Goal: Task Accomplishment & Management: Manage account settings

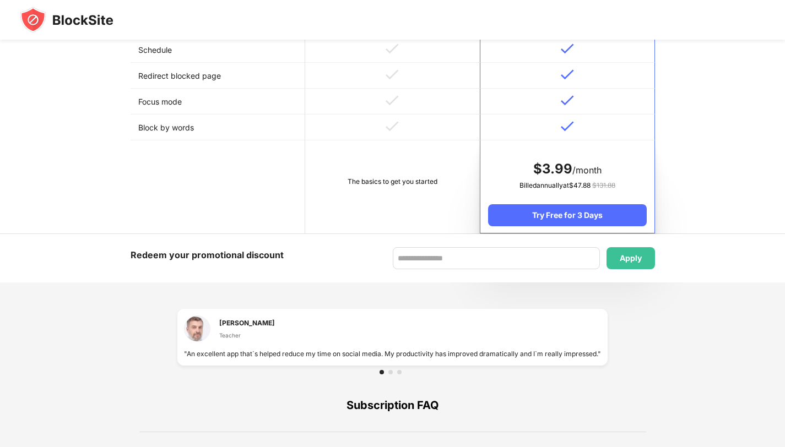
scroll to position [684, 0]
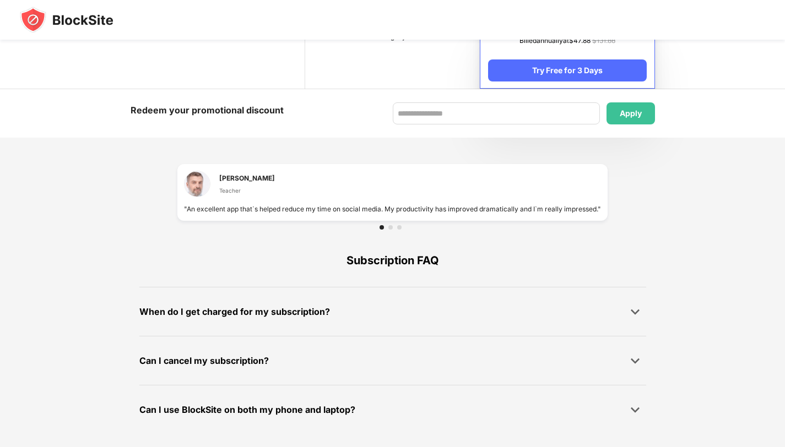
click at [72, 15] on img at bounding box center [67, 20] width 94 height 26
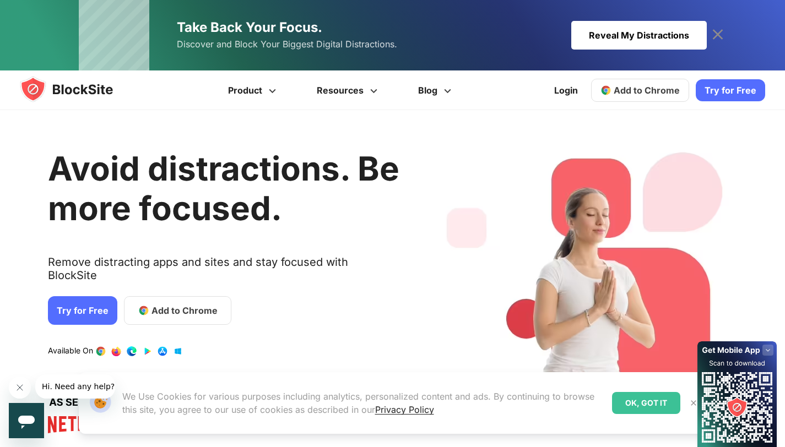
click at [719, 32] on icon at bounding box center [717, 34] width 10 height 10
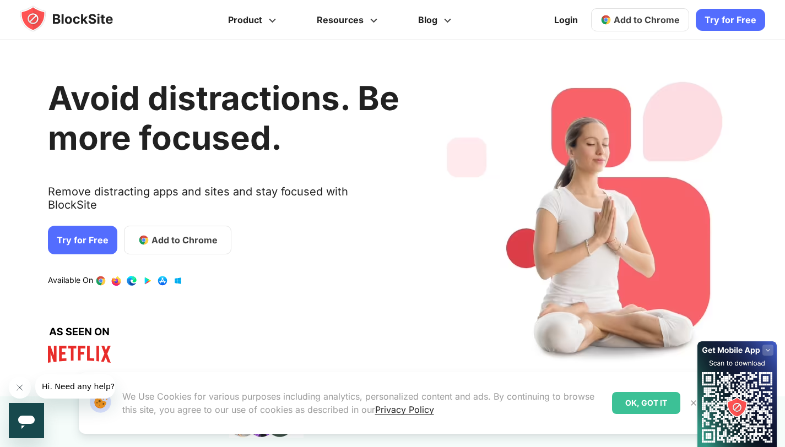
click at [640, 399] on div "OK, GOT IT" at bounding box center [646, 403] width 68 height 22
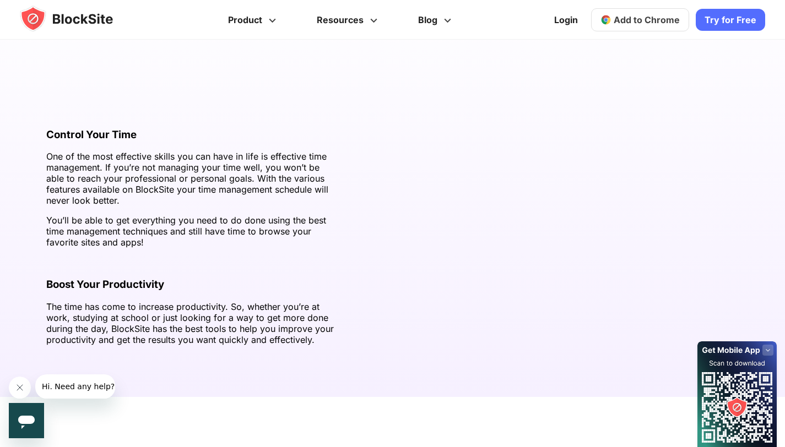
scroll to position [1525, 0]
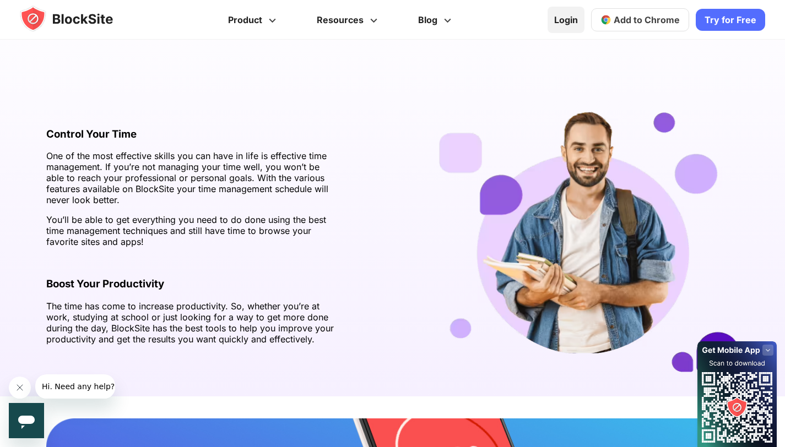
click at [568, 26] on link "Login" at bounding box center [565, 20] width 37 height 26
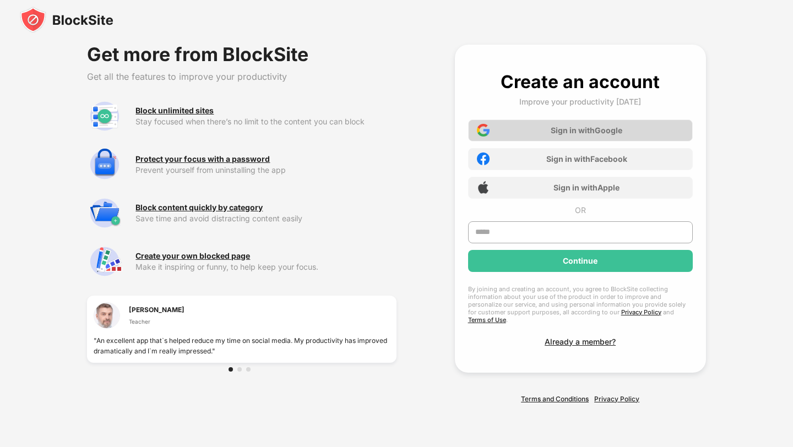
click at [563, 128] on div "Sign in with Google" at bounding box center [580, 130] width 225 height 22
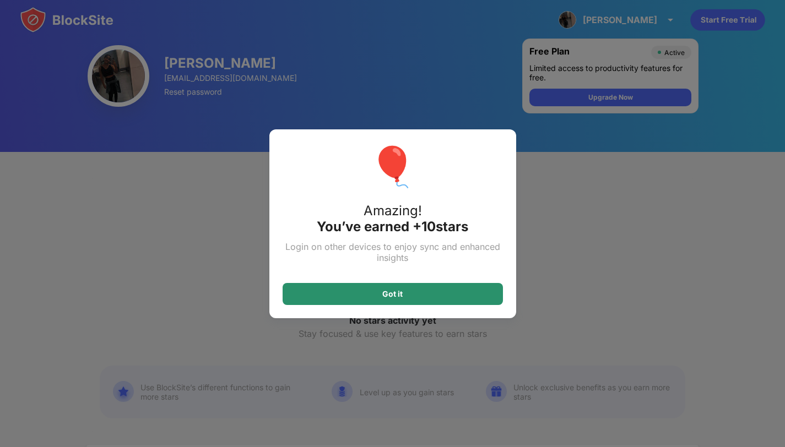
click at [446, 291] on div "Got it" at bounding box center [392, 294] width 220 height 22
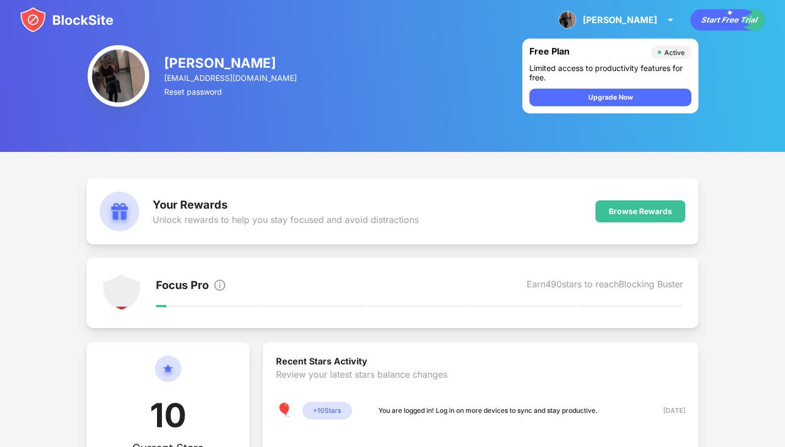
click at [732, 23] on icon "animation" at bounding box center [727, 19] width 74 height 21
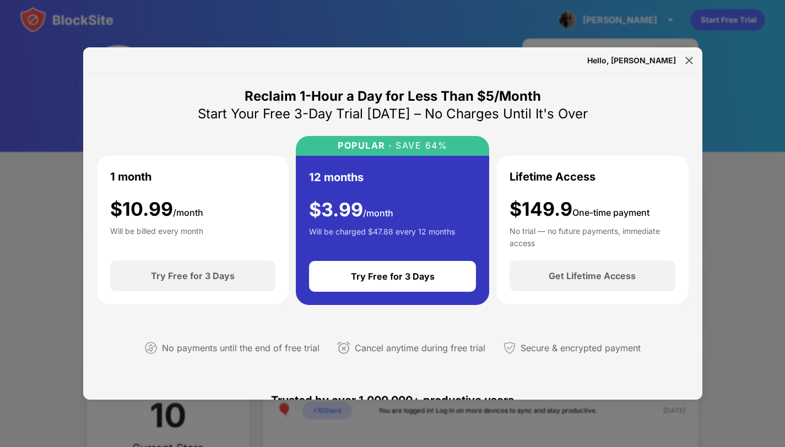
click at [672, 62] on div "Hello, [PERSON_NAME]" at bounding box center [631, 60] width 89 height 9
click at [683, 61] on img at bounding box center [688, 60] width 11 height 11
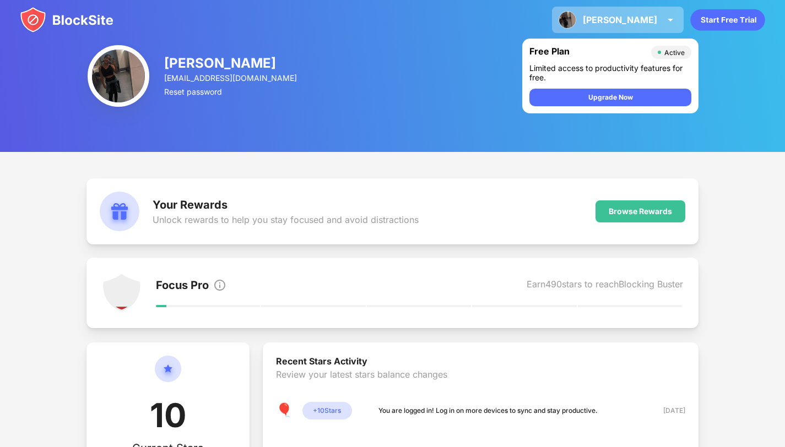
click at [644, 17] on div "[PERSON_NAME]" at bounding box center [620, 19] width 74 height 11
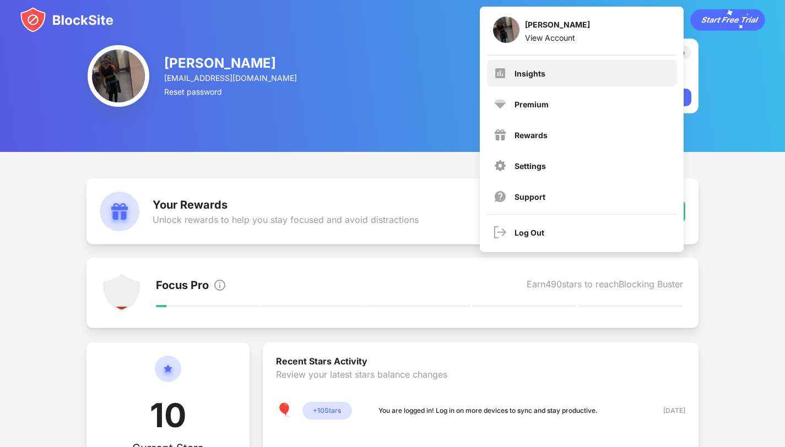
click at [526, 71] on div "Insights" at bounding box center [529, 73] width 31 height 9
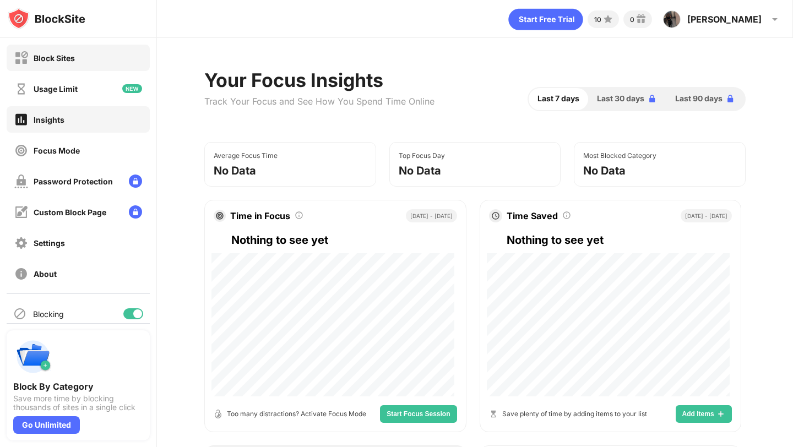
click at [63, 56] on div "Block Sites" at bounding box center [54, 57] width 41 height 9
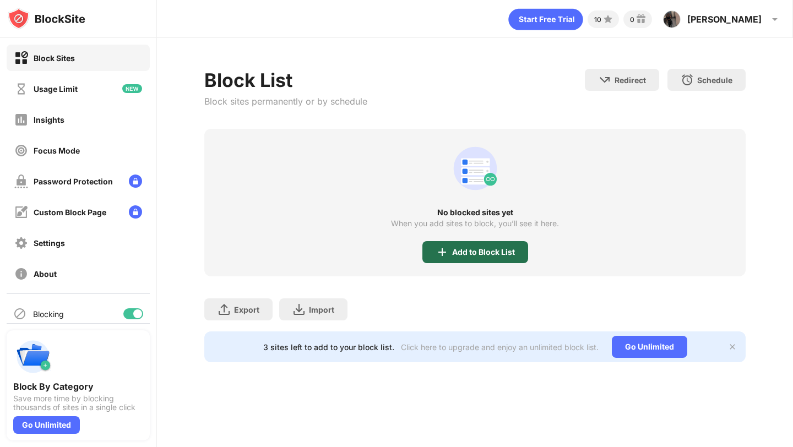
click at [447, 248] on img at bounding box center [442, 252] width 13 height 13
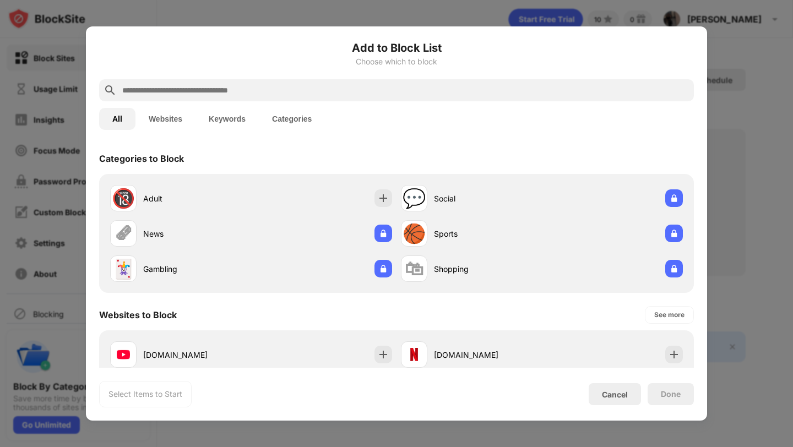
click at [238, 95] on input "text" at bounding box center [405, 90] width 568 height 13
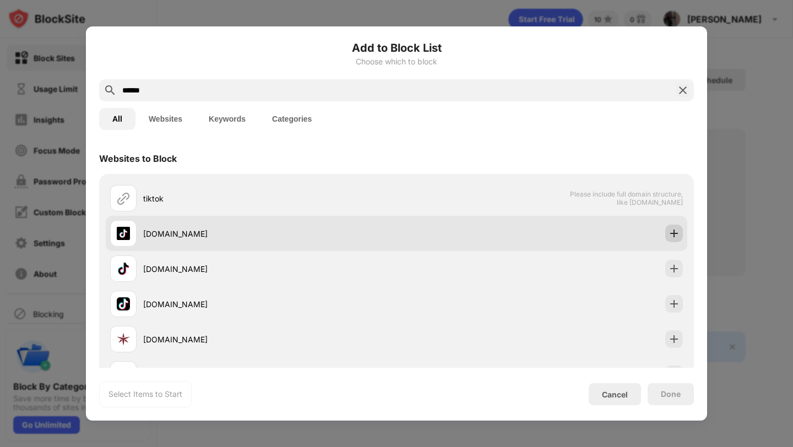
type input "******"
click at [668, 232] on img at bounding box center [673, 233] width 11 height 11
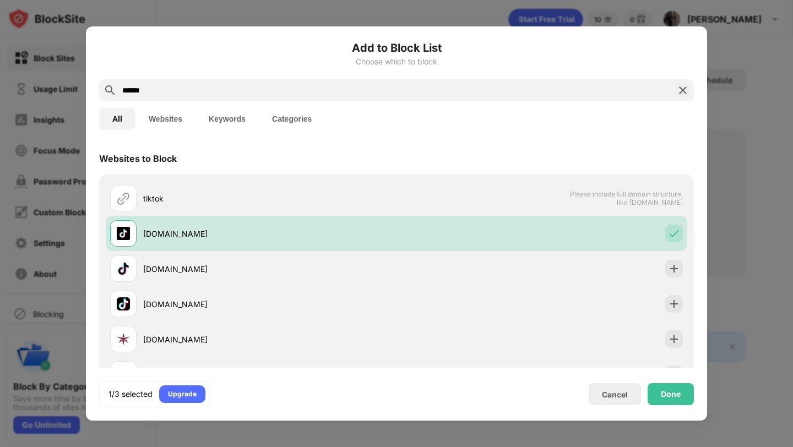
click at [679, 89] on img at bounding box center [682, 90] width 13 height 13
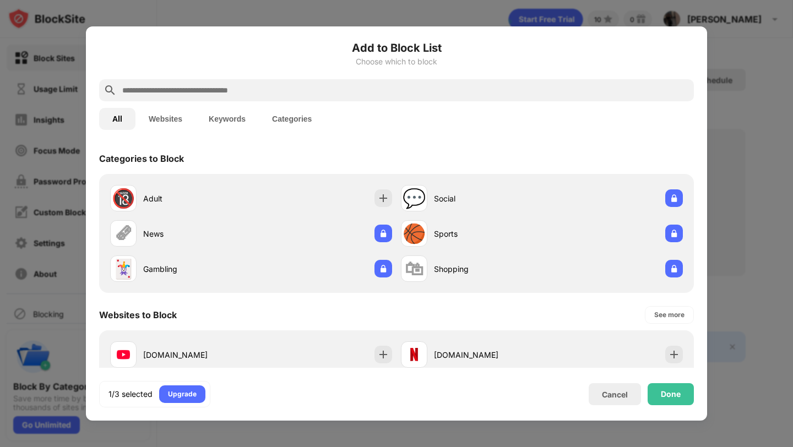
click at [651, 81] on div at bounding box center [396, 90] width 595 height 22
click at [641, 104] on div "All Websites Keywords Categories" at bounding box center [396, 118] width 595 height 35
click at [639, 91] on input "text" at bounding box center [405, 90] width 568 height 13
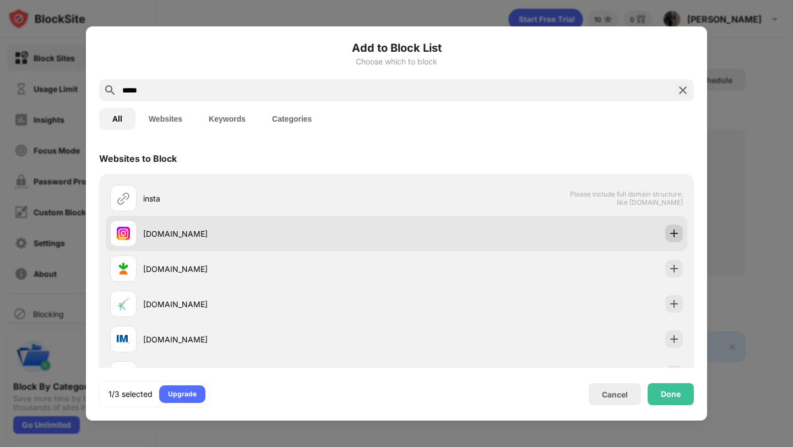
type input "*****"
click at [668, 231] on img at bounding box center [673, 233] width 11 height 11
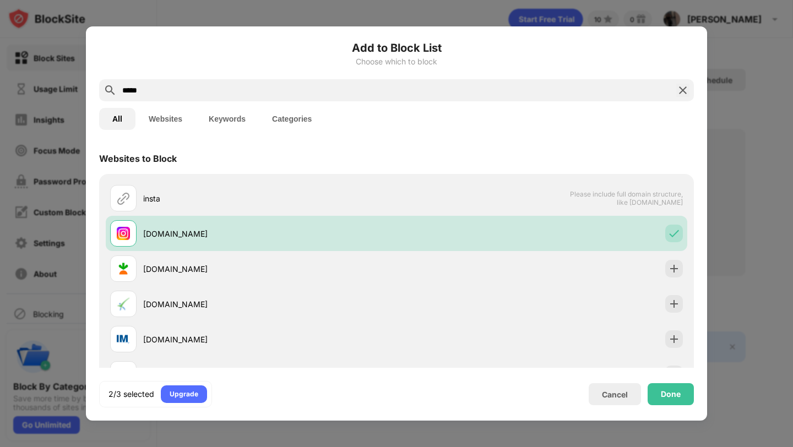
click at [680, 89] on img at bounding box center [682, 90] width 13 height 13
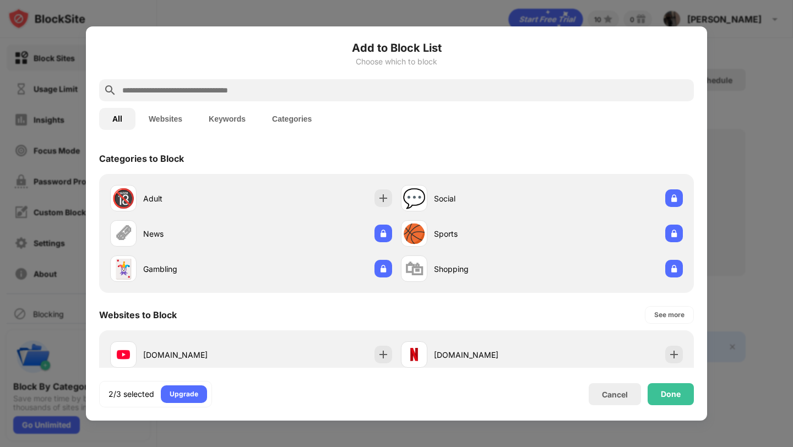
click at [680, 89] on input "text" at bounding box center [405, 90] width 568 height 13
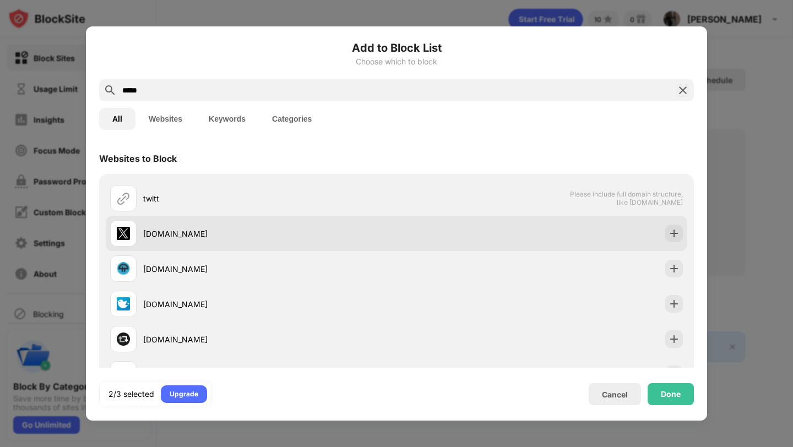
type input "*****"
click at [668, 231] on img at bounding box center [673, 233] width 11 height 11
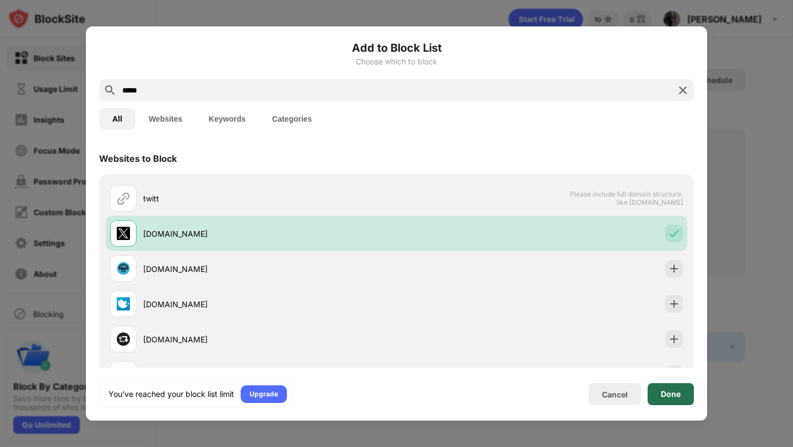
click at [668, 395] on div "Done" at bounding box center [671, 394] width 20 height 9
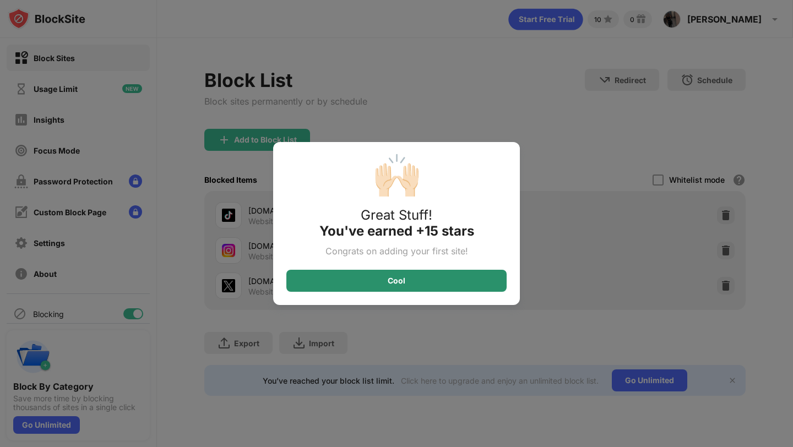
click at [442, 282] on div "Cool" at bounding box center [396, 281] width 220 height 22
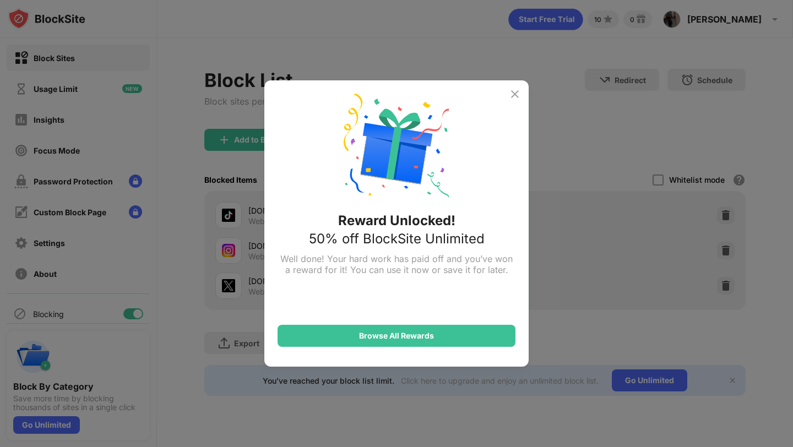
click at [518, 94] on img at bounding box center [514, 94] width 13 height 13
